Goal: Manage account settings

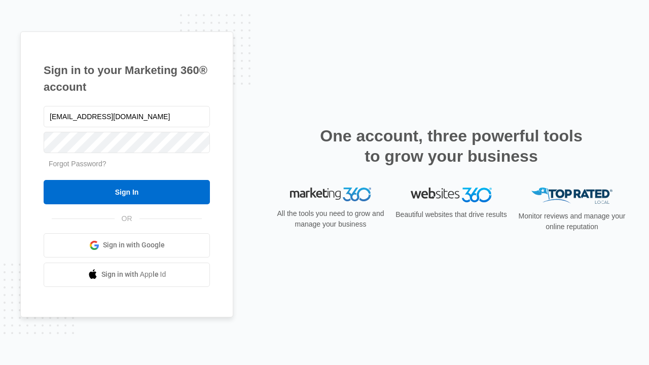
type input "[EMAIL_ADDRESS][DOMAIN_NAME]"
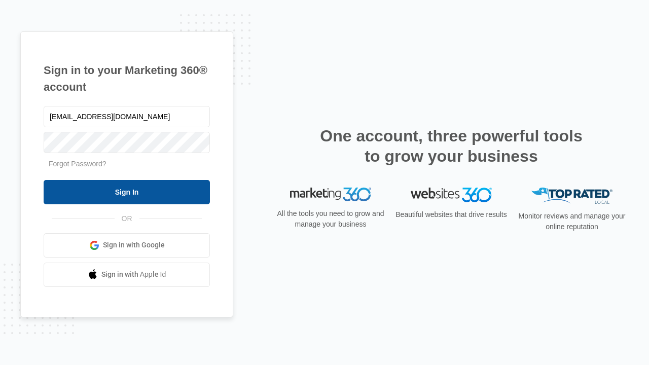
click at [127, 192] on input "Sign In" at bounding box center [127, 192] width 166 height 24
